Goal: Navigation & Orientation: Find specific page/section

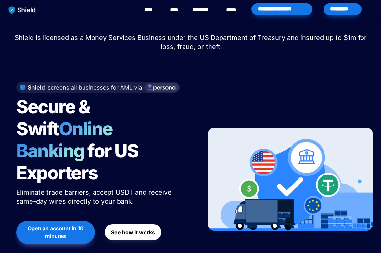
click at [335, 16] on div "*********" at bounding box center [342, 10] width 41 height 20
click at [336, 10] on div "*********" at bounding box center [342, 9] width 38 height 12
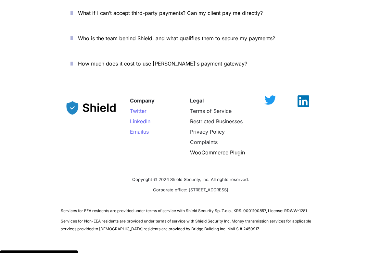
scroll to position [2369, 0]
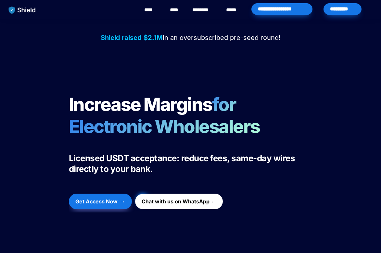
click at [338, 8] on div "*********" at bounding box center [342, 9] width 38 height 12
